Goal: Register for event/course

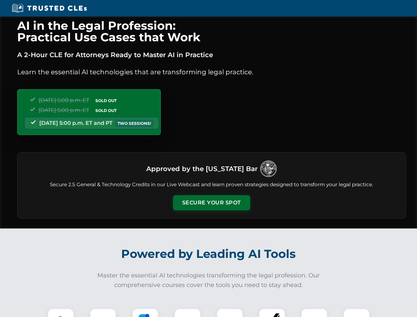
click at [211, 203] on button "Secure Your Spot" at bounding box center [211, 202] width 77 height 15
click at [61, 313] on img at bounding box center [60, 321] width 19 height 19
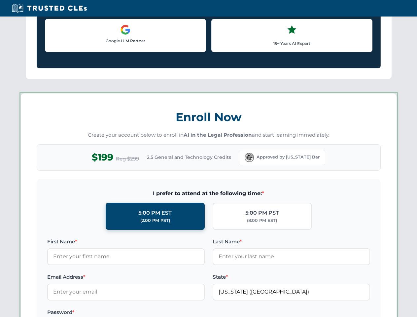
click at [145, 313] on label "Password *" at bounding box center [126, 313] width 158 height 8
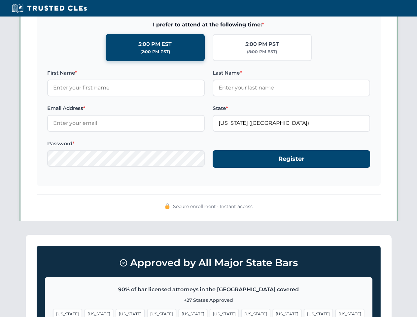
click at [304, 313] on span "[US_STATE]" at bounding box center [318, 314] width 29 height 10
